Goal: Information Seeking & Learning: Understand process/instructions

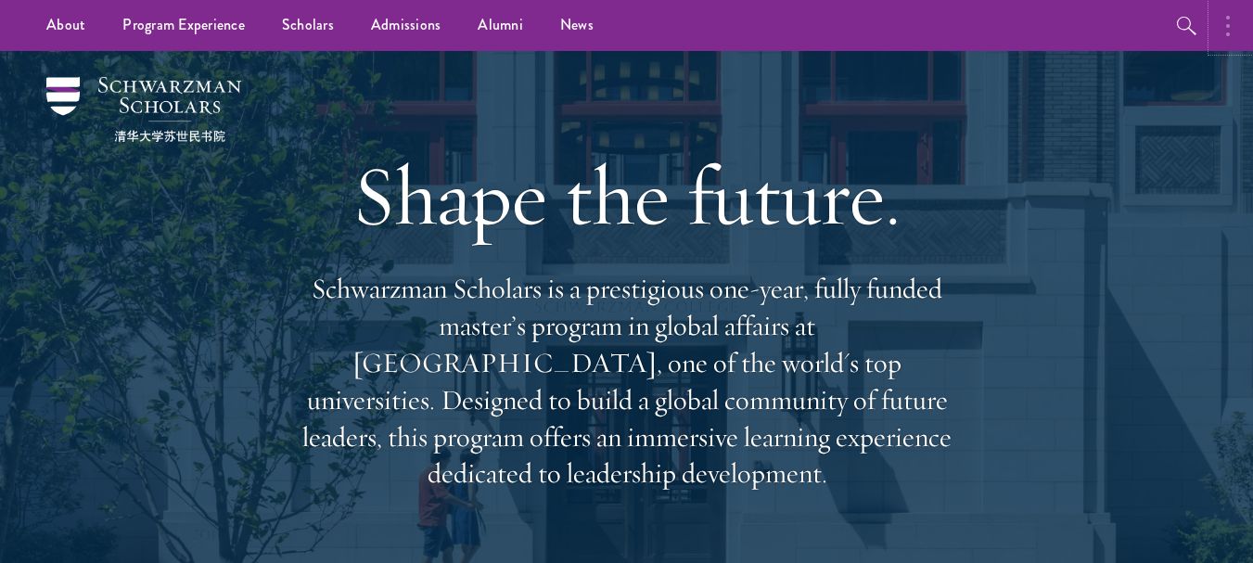
click at [1223, 14] on button "button" at bounding box center [1232, 25] width 41 height 51
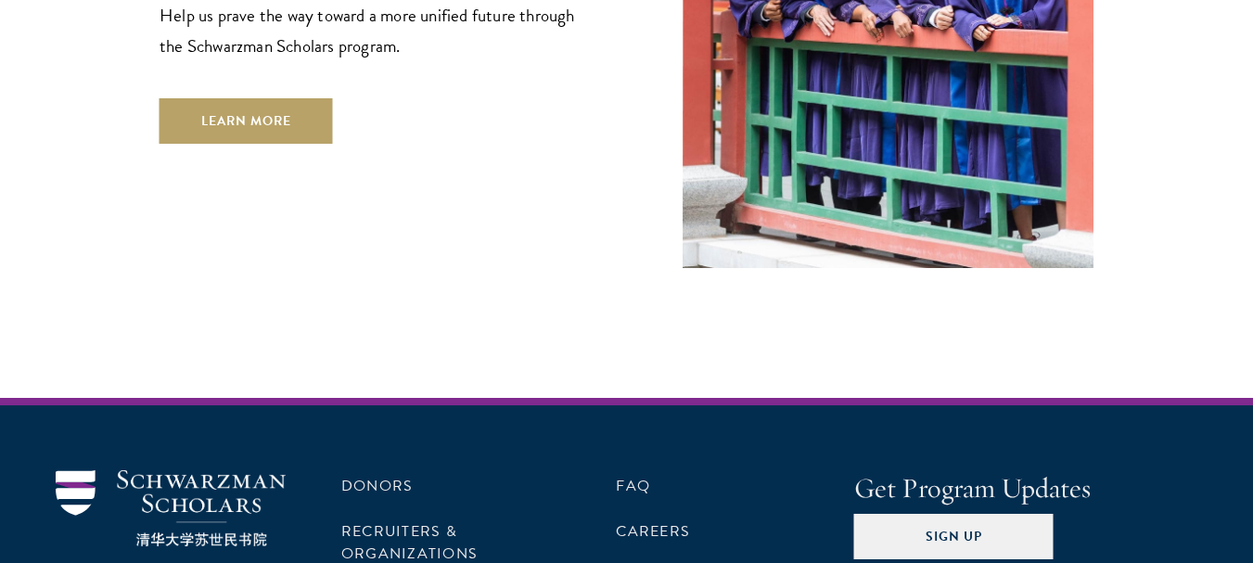
scroll to position [5524, 0]
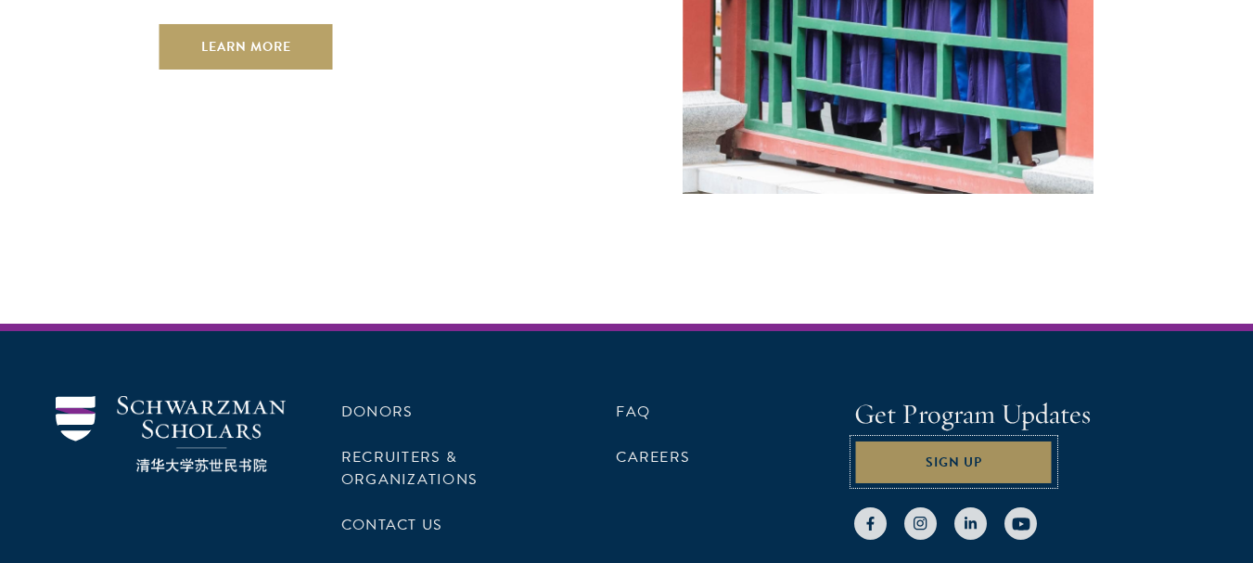
click at [944, 440] on button "Sign Up" at bounding box center [953, 462] width 199 height 45
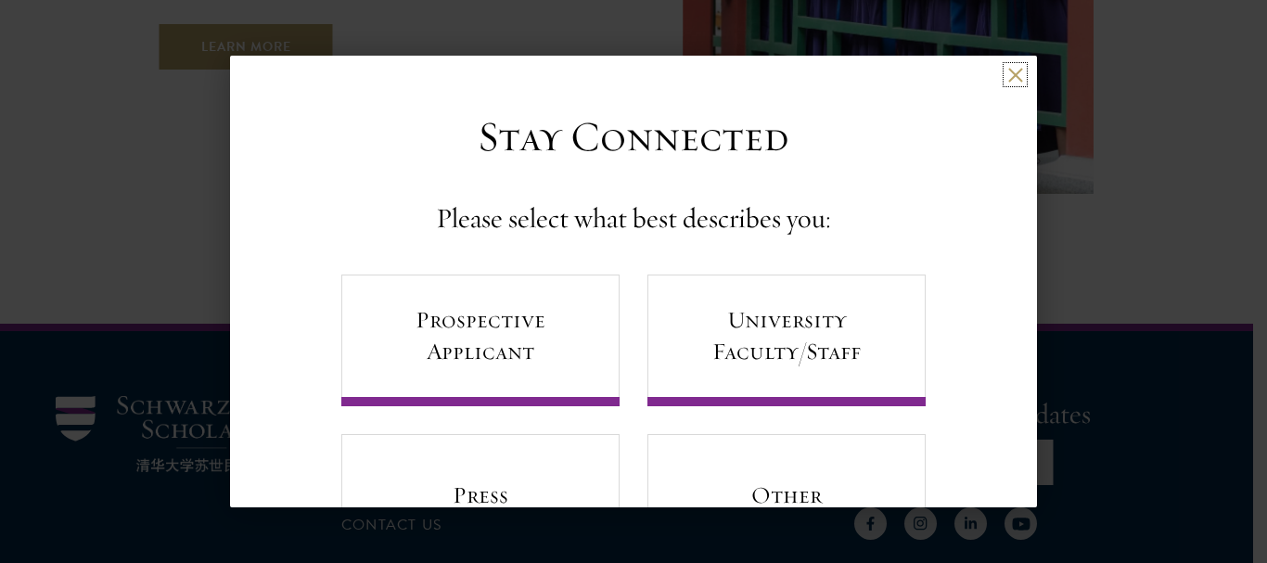
click at [1007, 71] on button at bounding box center [1015, 75] width 16 height 16
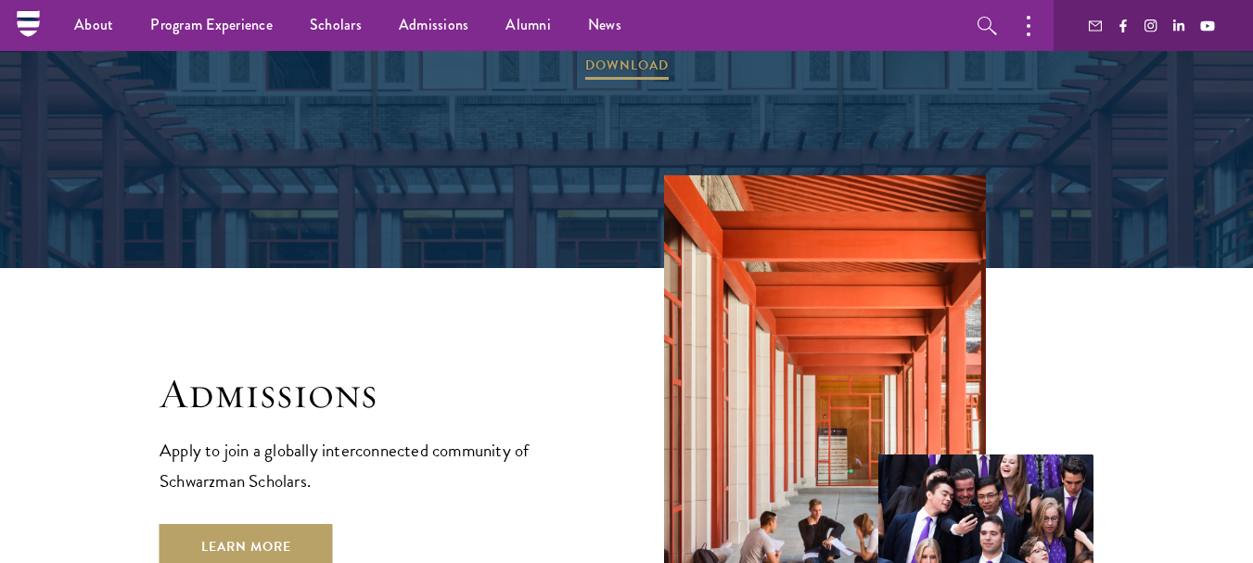
scroll to position [0, 0]
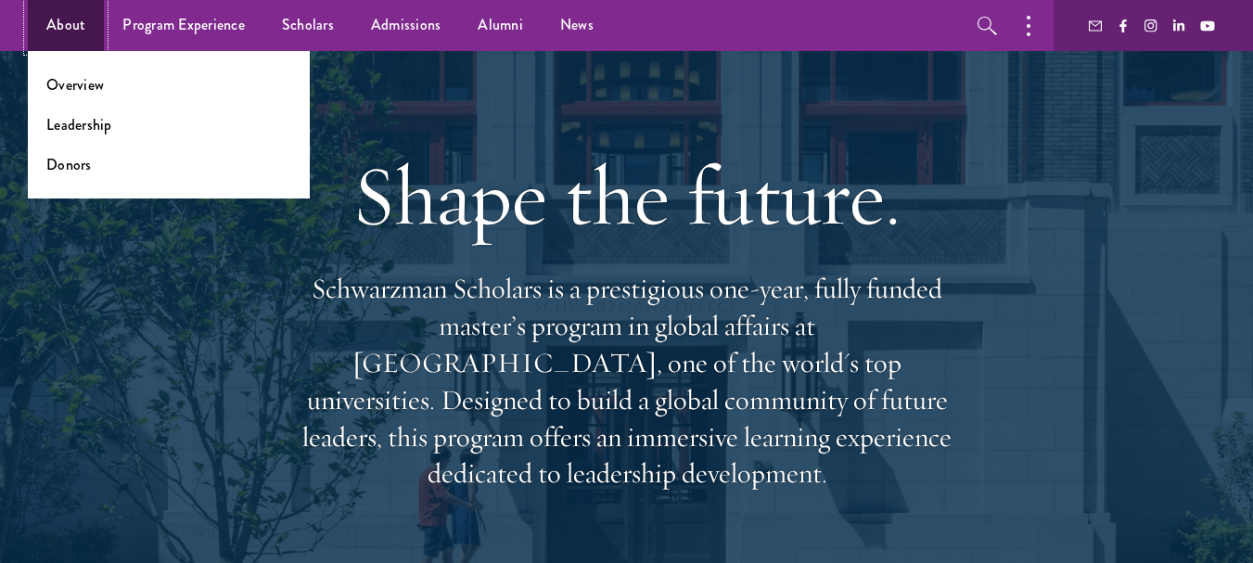
click at [58, 31] on link "About" at bounding box center [66, 25] width 76 height 51
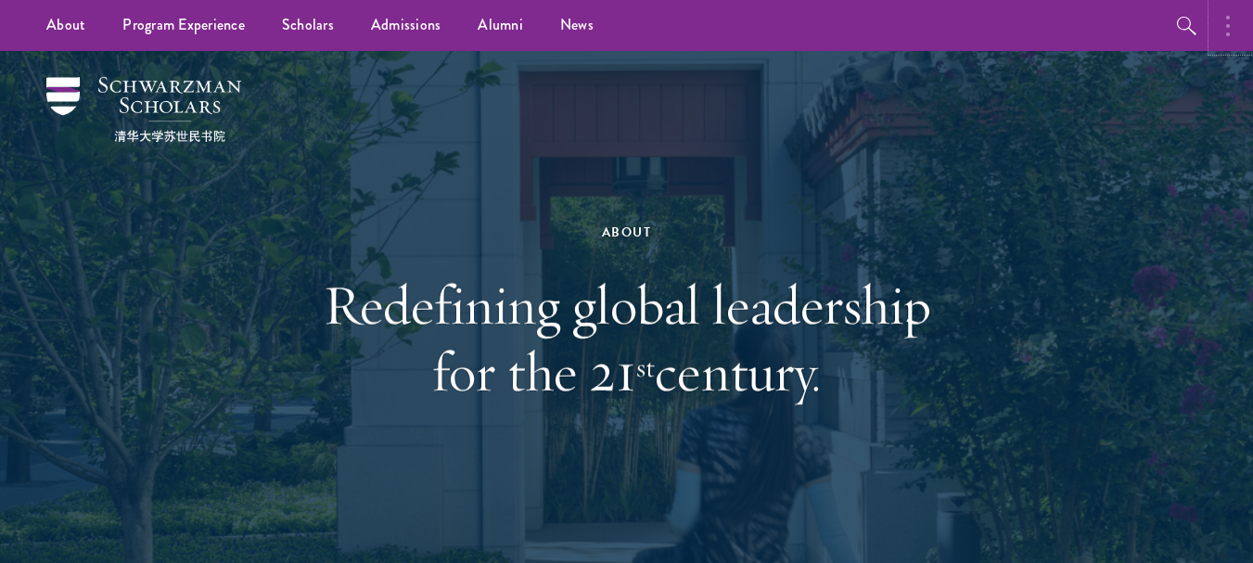
click at [1237, 21] on button "button" at bounding box center [1232, 25] width 41 height 51
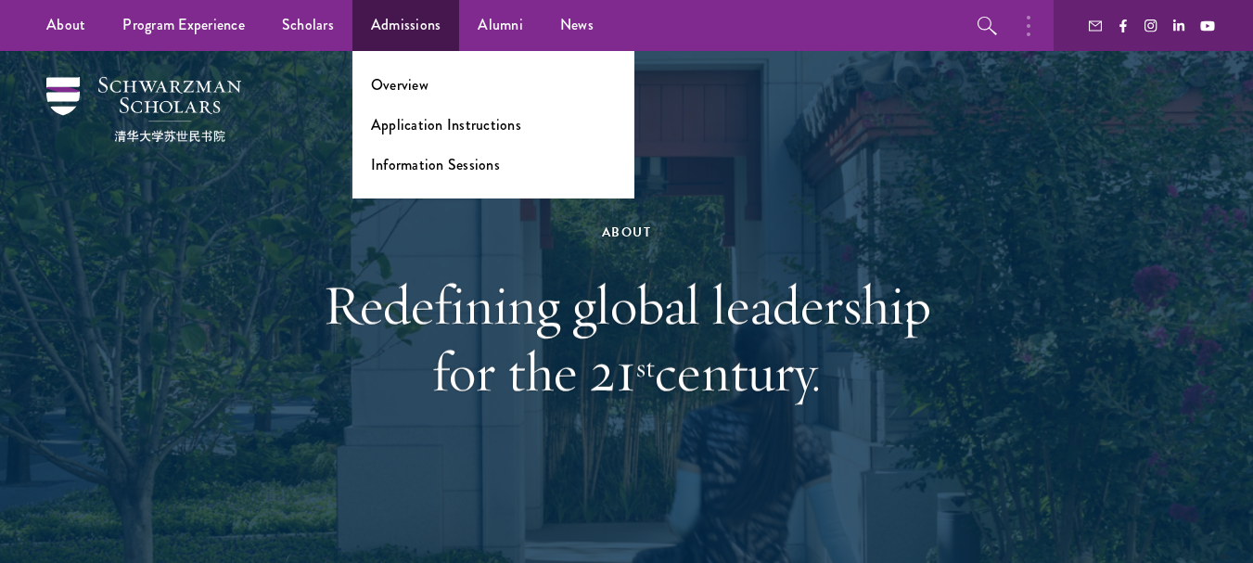
click at [412, 111] on ul "Overview Application Instructions Information Sessions" at bounding box center [494, 125] width 282 height 148
click at [416, 125] on link "Application Instructions" at bounding box center [446, 124] width 150 height 21
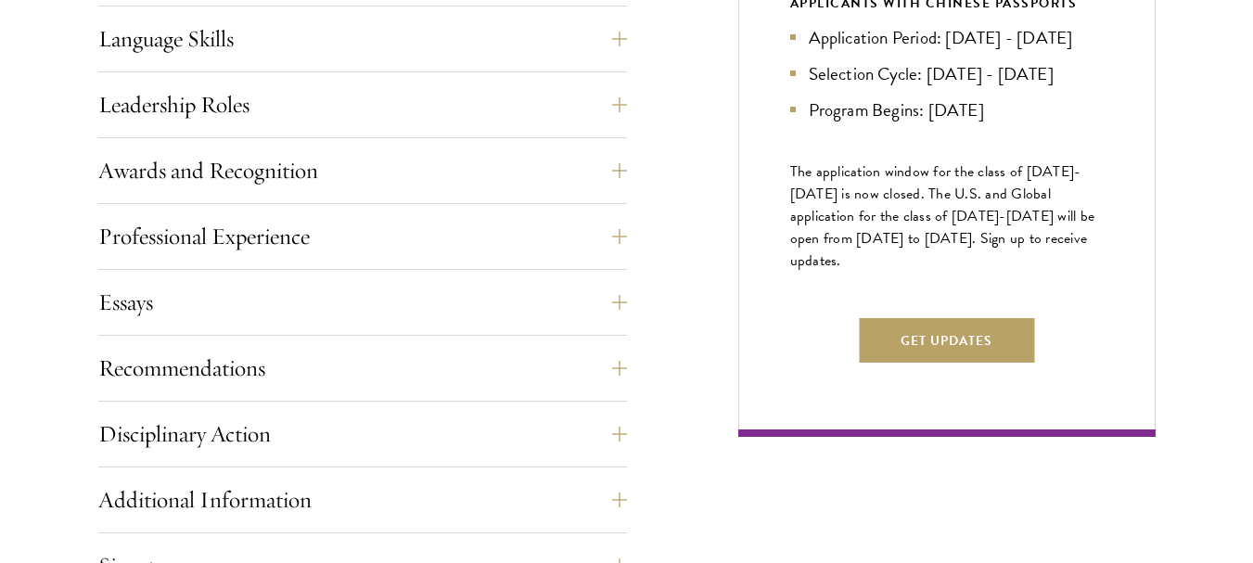
scroll to position [1059, 0]
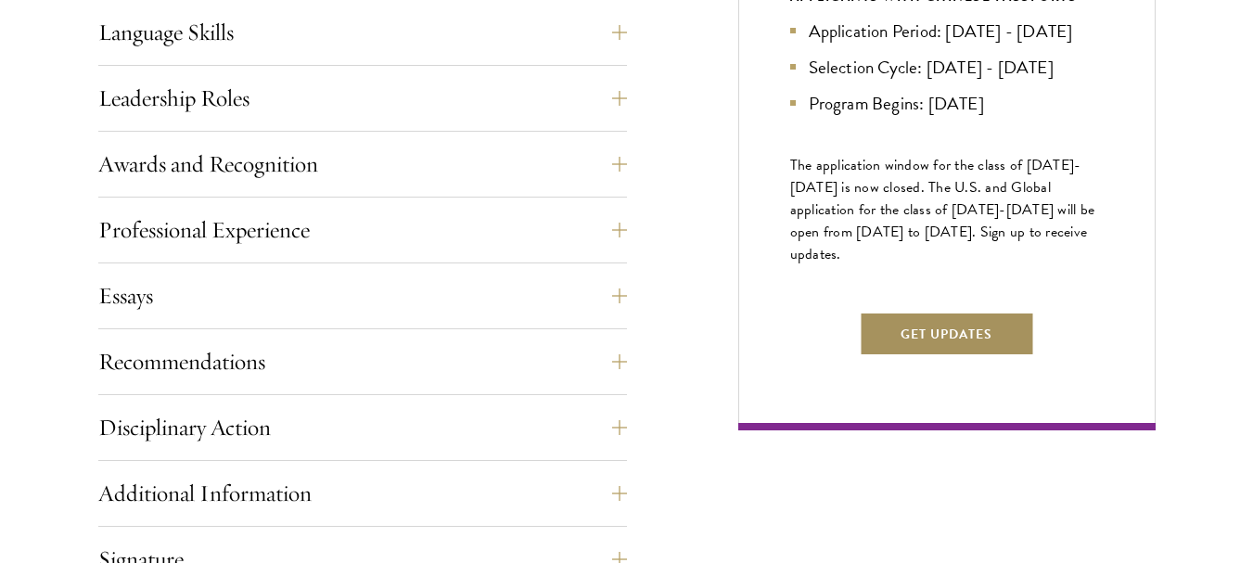
click at [979, 356] on button "Get Updates" at bounding box center [946, 334] width 175 height 45
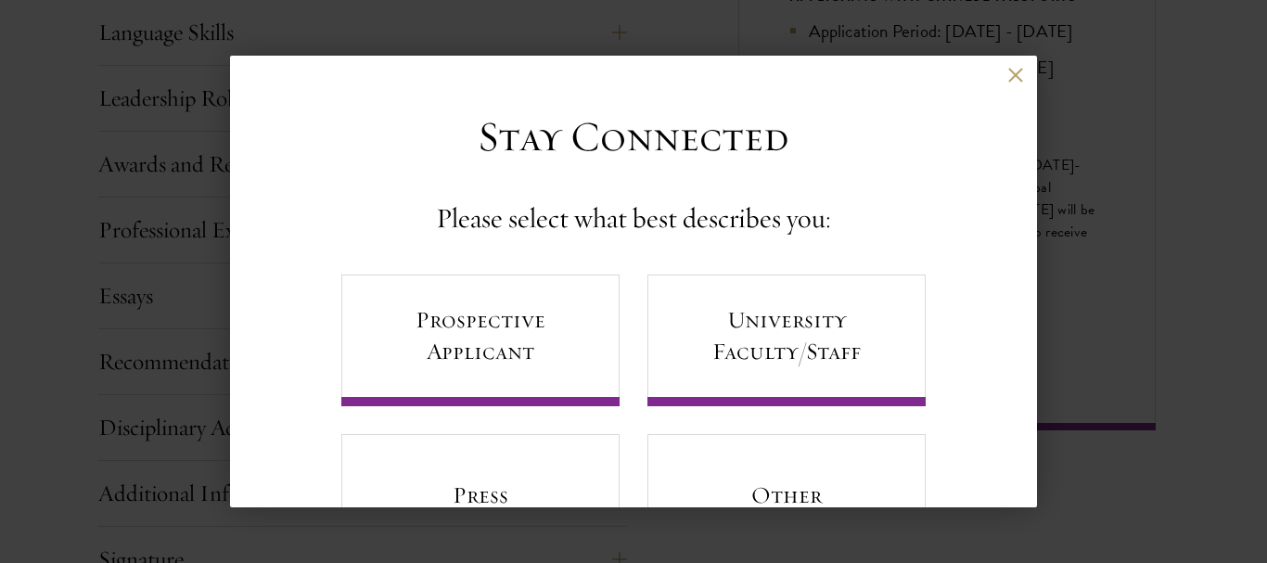
click at [998, 64] on div "Back Stay Connected Please select what best describes you: Prospective Applican…" at bounding box center [633, 282] width 807 height 452
click at [1007, 75] on button at bounding box center [1015, 75] width 16 height 16
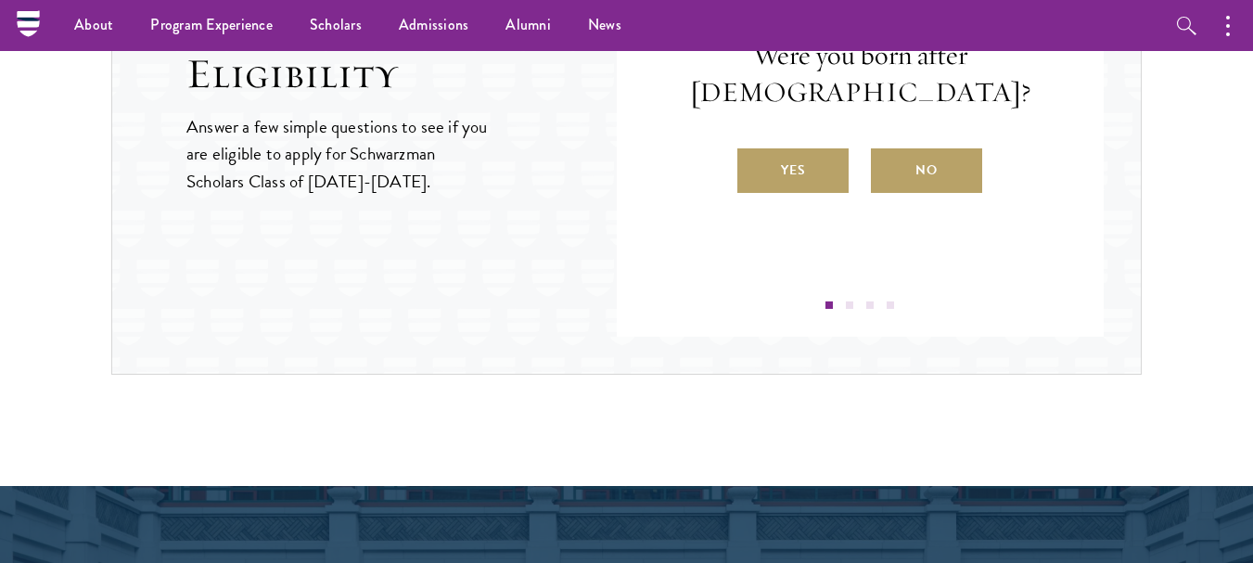
scroll to position [2124, 0]
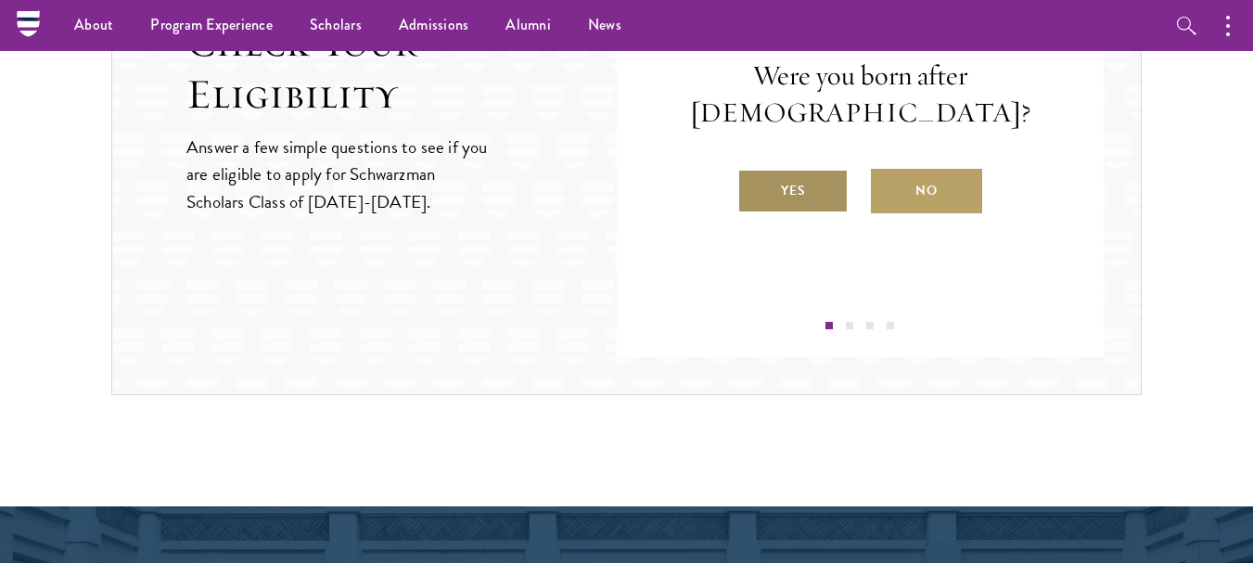
click at [799, 175] on label "Yes" at bounding box center [793, 191] width 111 height 45
click at [754, 175] on input "Yes" at bounding box center [746, 179] width 17 height 17
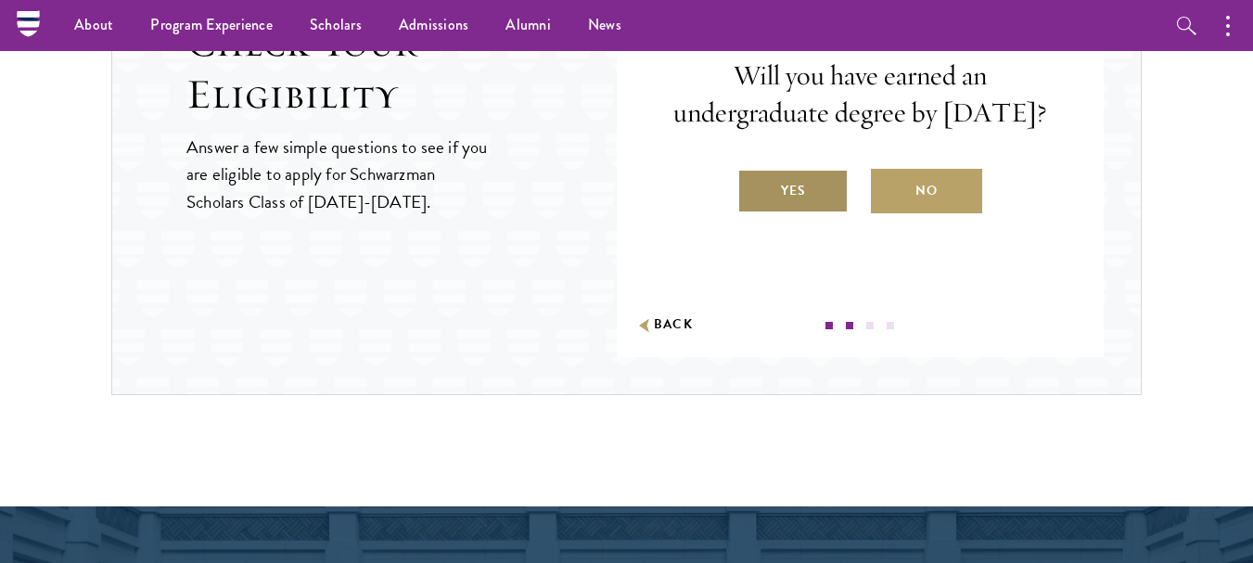
click at [815, 203] on label "Yes" at bounding box center [793, 191] width 111 height 45
click at [754, 187] on input "Yes" at bounding box center [746, 179] width 17 height 17
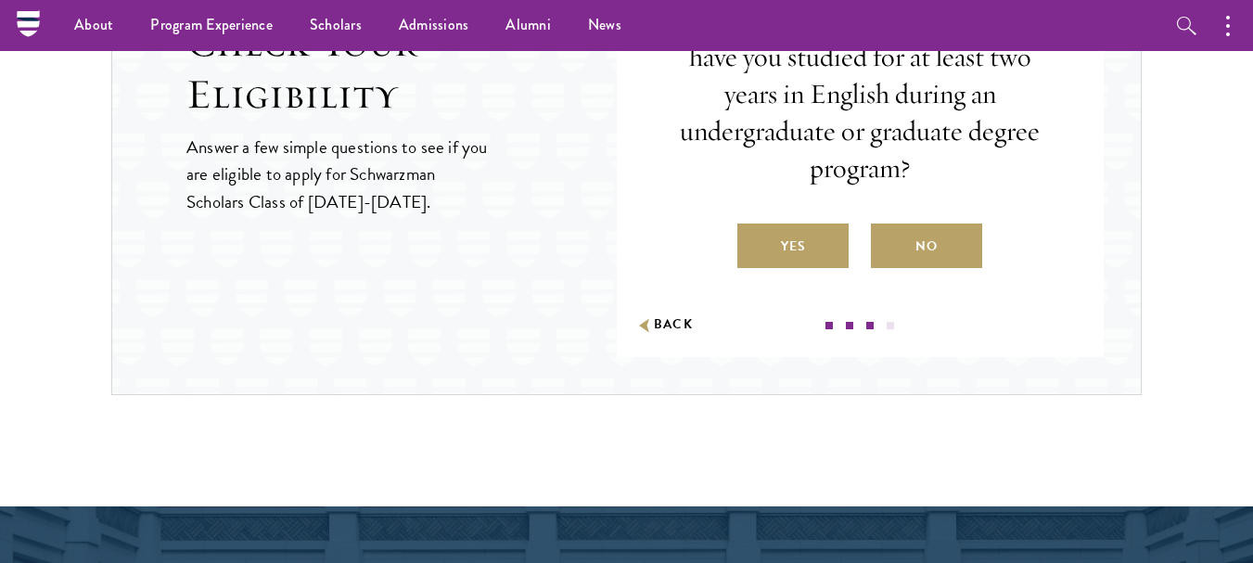
click at [817, 220] on div "Are you a native English speaker or have you studied for at least two years in …" at bounding box center [861, 135] width 377 height 266
click at [815, 233] on label "Yes" at bounding box center [793, 246] width 111 height 45
click at [754, 233] on input "Yes" at bounding box center [746, 234] width 17 height 17
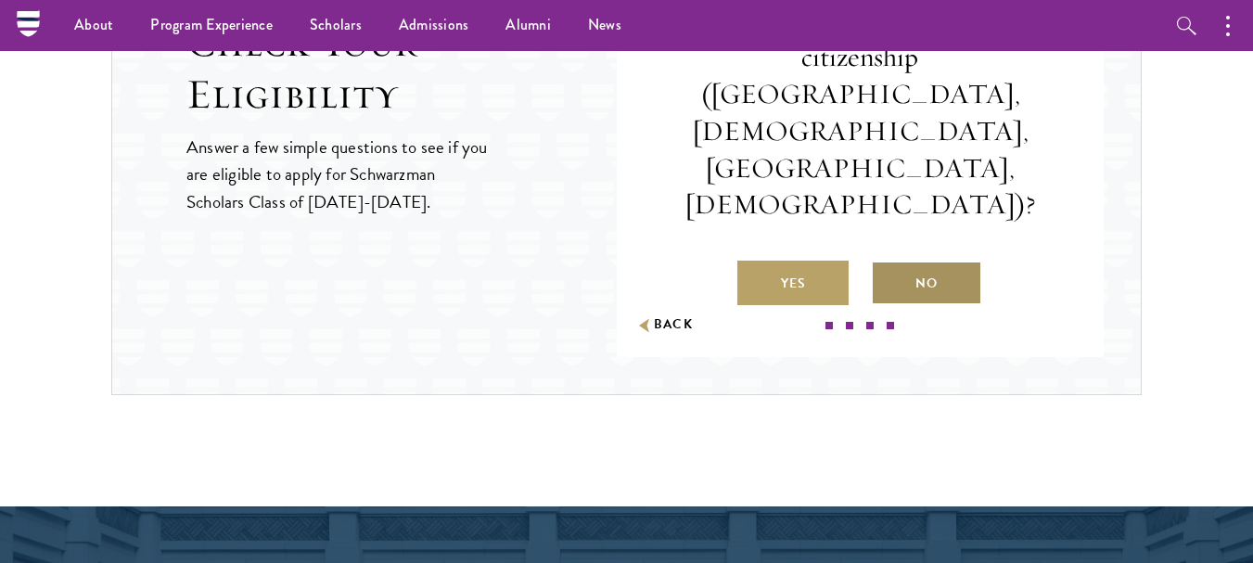
click at [930, 261] on label "No" at bounding box center [926, 283] width 111 height 45
click at [888, 263] on input "No" at bounding box center [879, 271] width 17 height 17
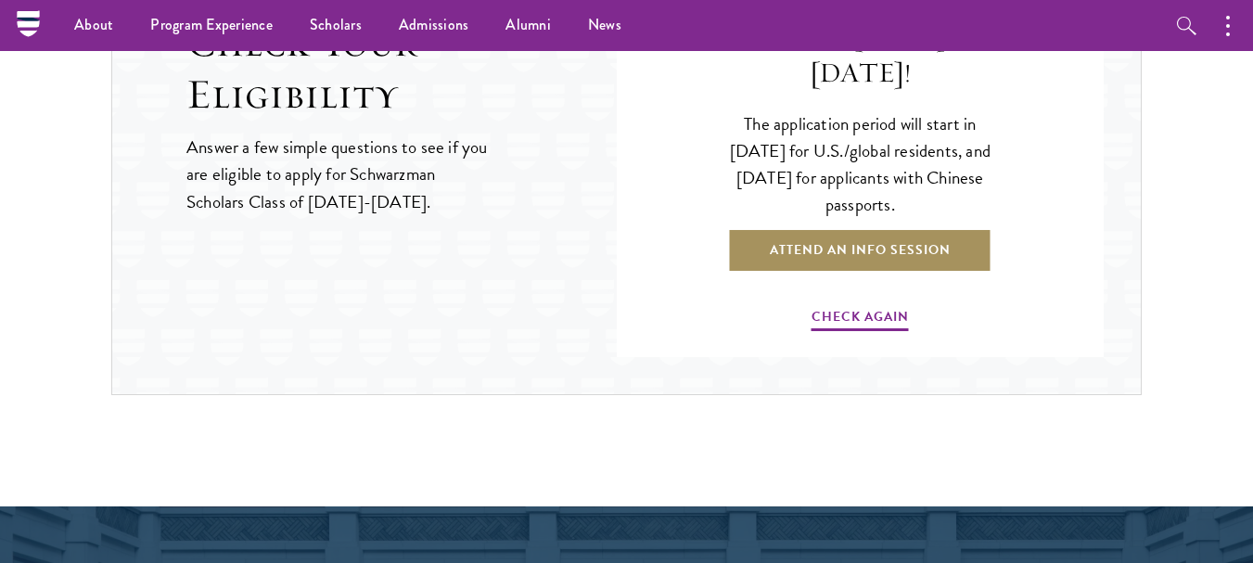
click at [887, 235] on link "Attend an Info Session" at bounding box center [860, 250] width 264 height 45
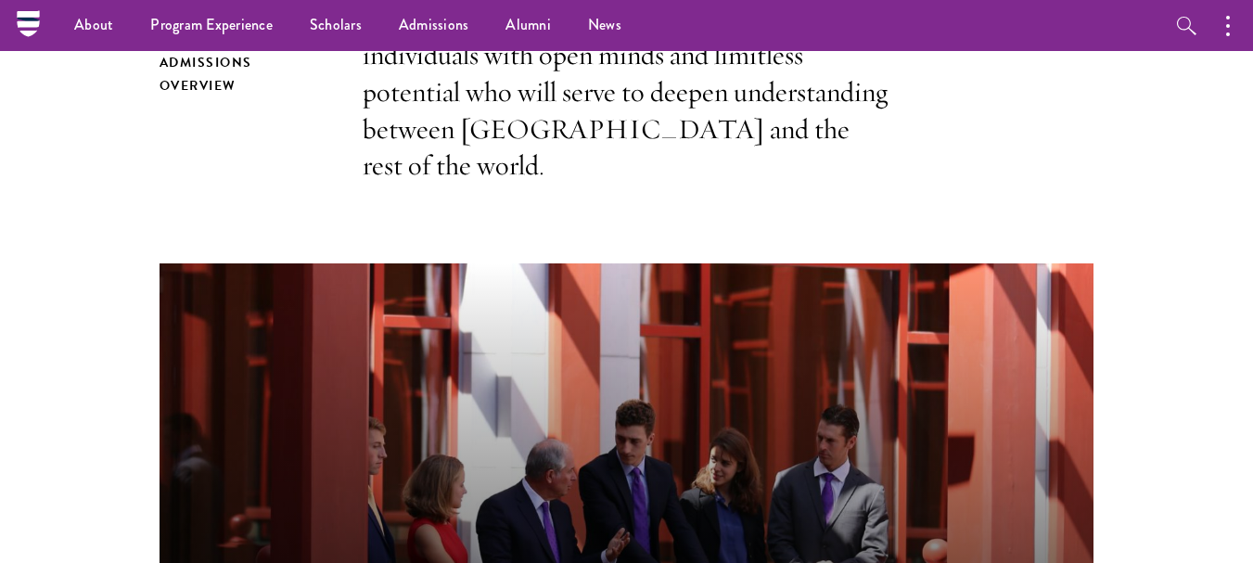
scroll to position [563, 0]
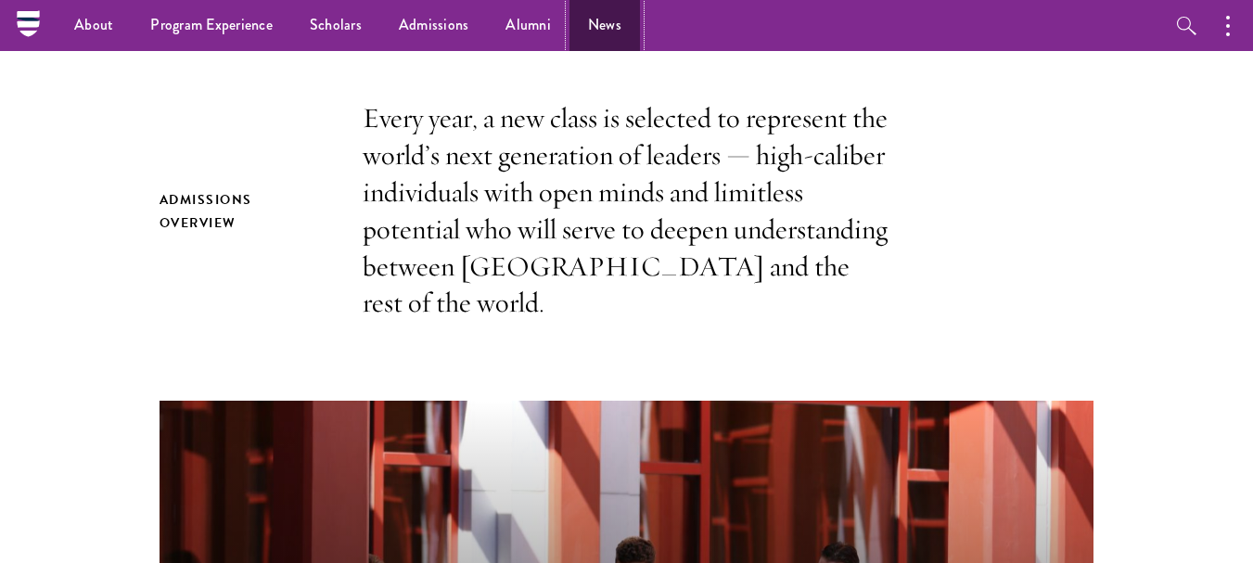
click at [587, 18] on link "News" at bounding box center [605, 25] width 71 height 51
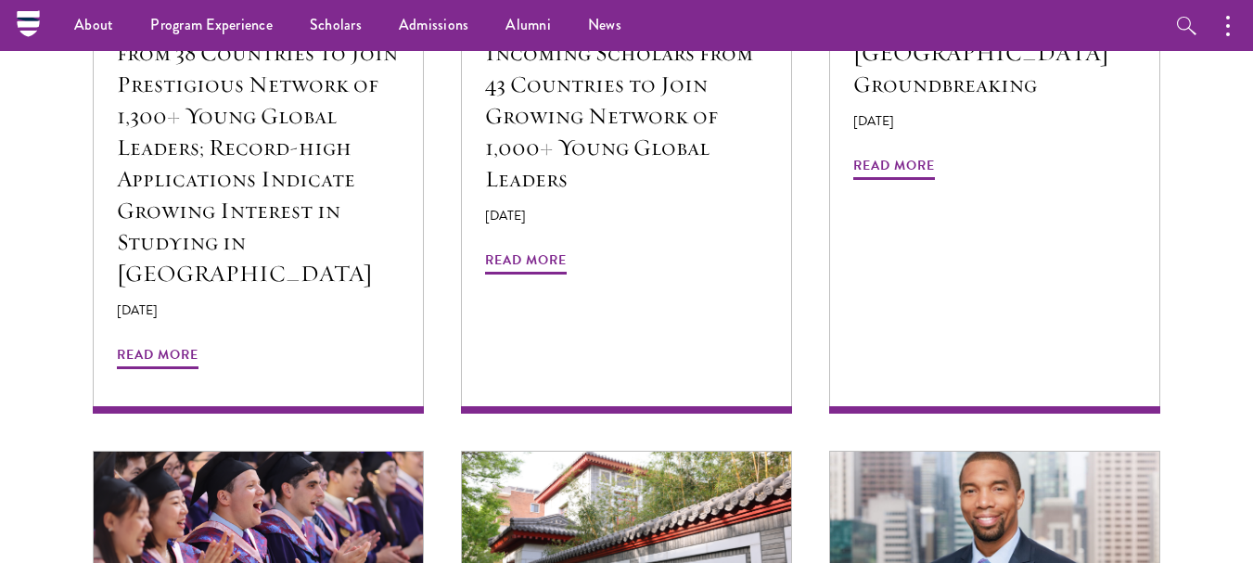
scroll to position [1329, 0]
